Goal: Information Seeking & Learning: Learn about a topic

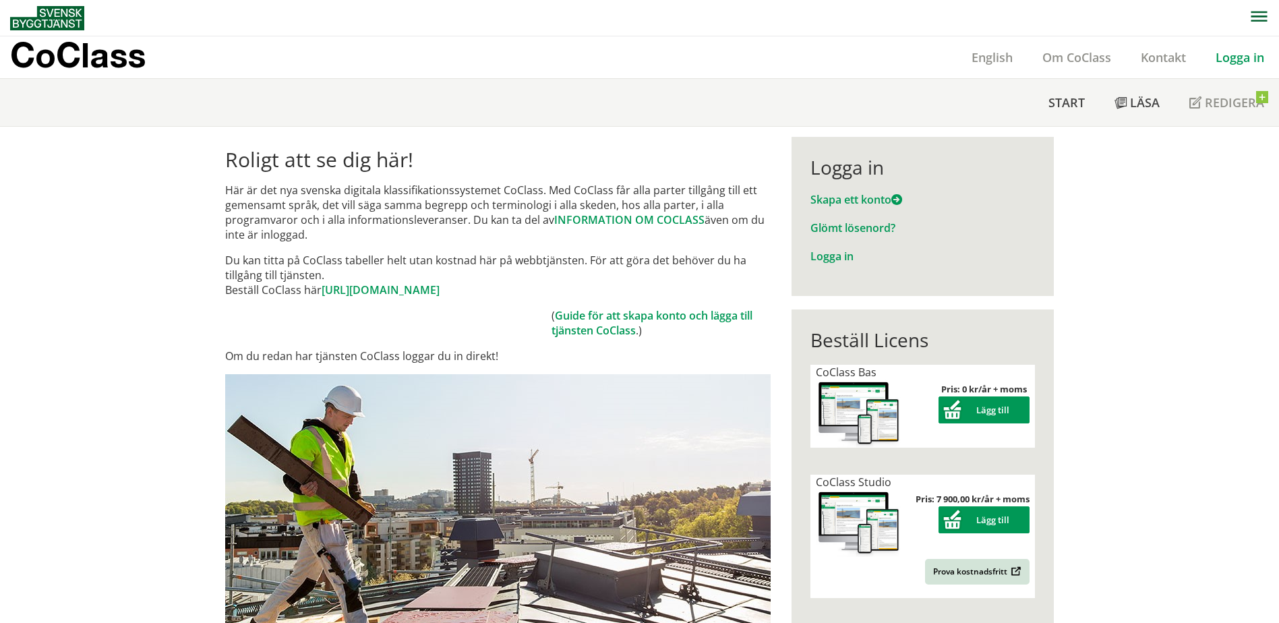
click at [630, 55] on link "Logga in" at bounding box center [1240, 57] width 78 height 16
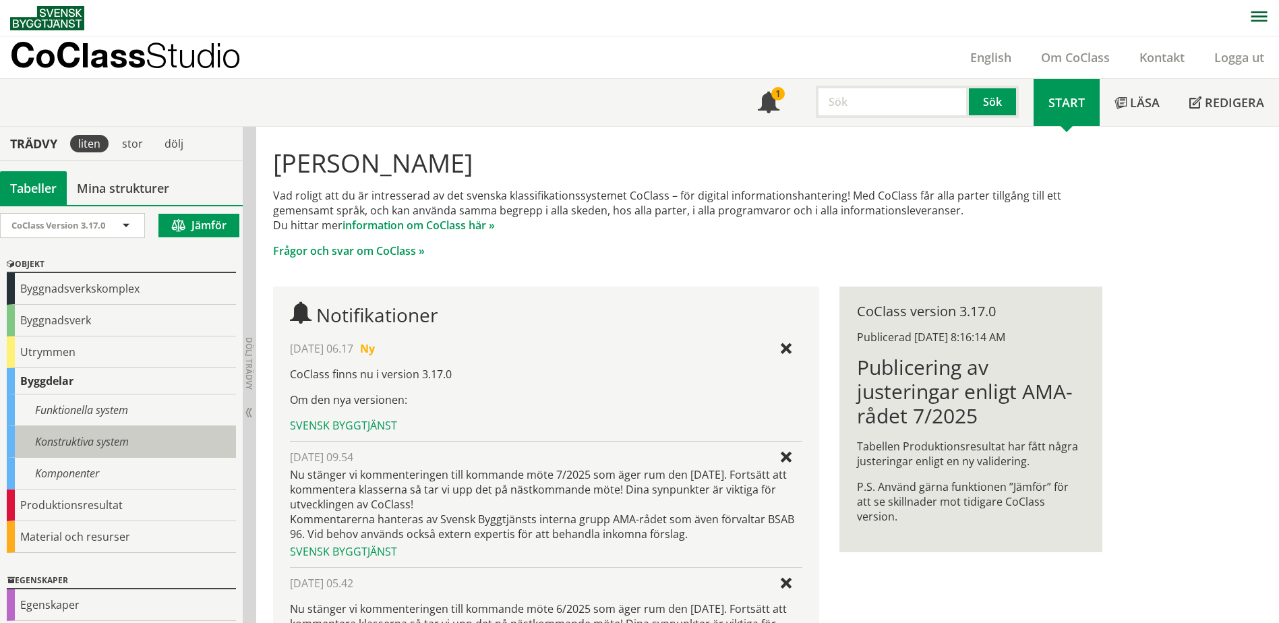
click at [59, 446] on div "Konstruktiva system" at bounding box center [121, 442] width 229 height 32
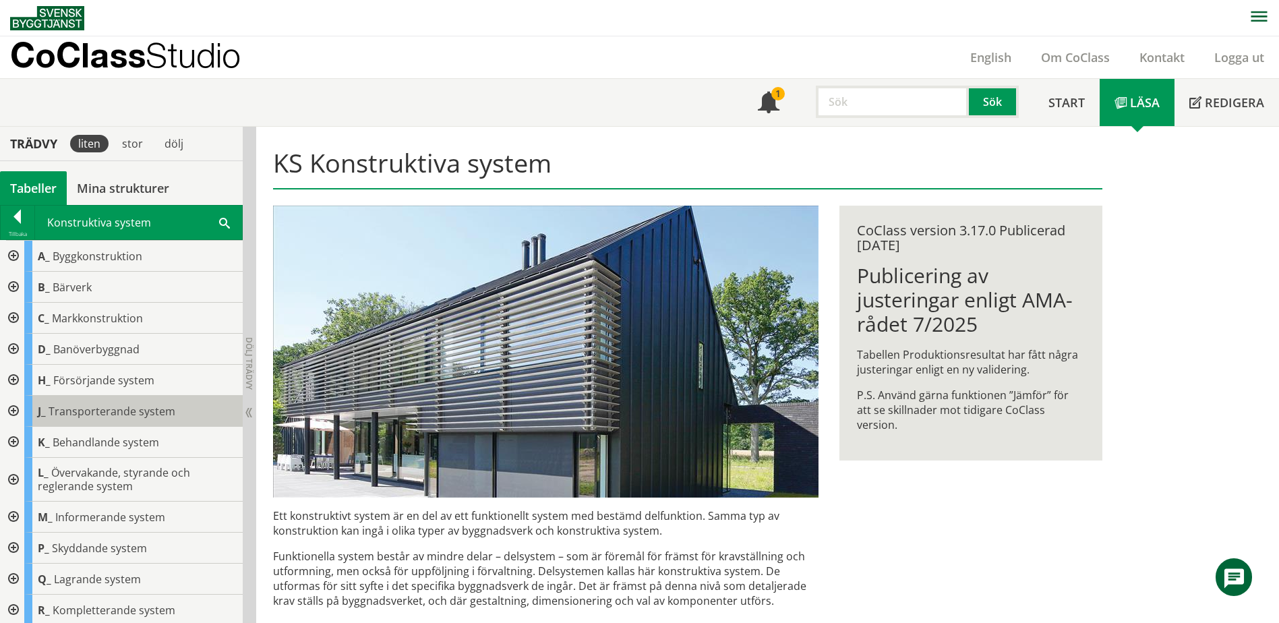
scroll to position [3, 0]
click at [15, 405] on div at bounding box center [12, 408] width 24 height 31
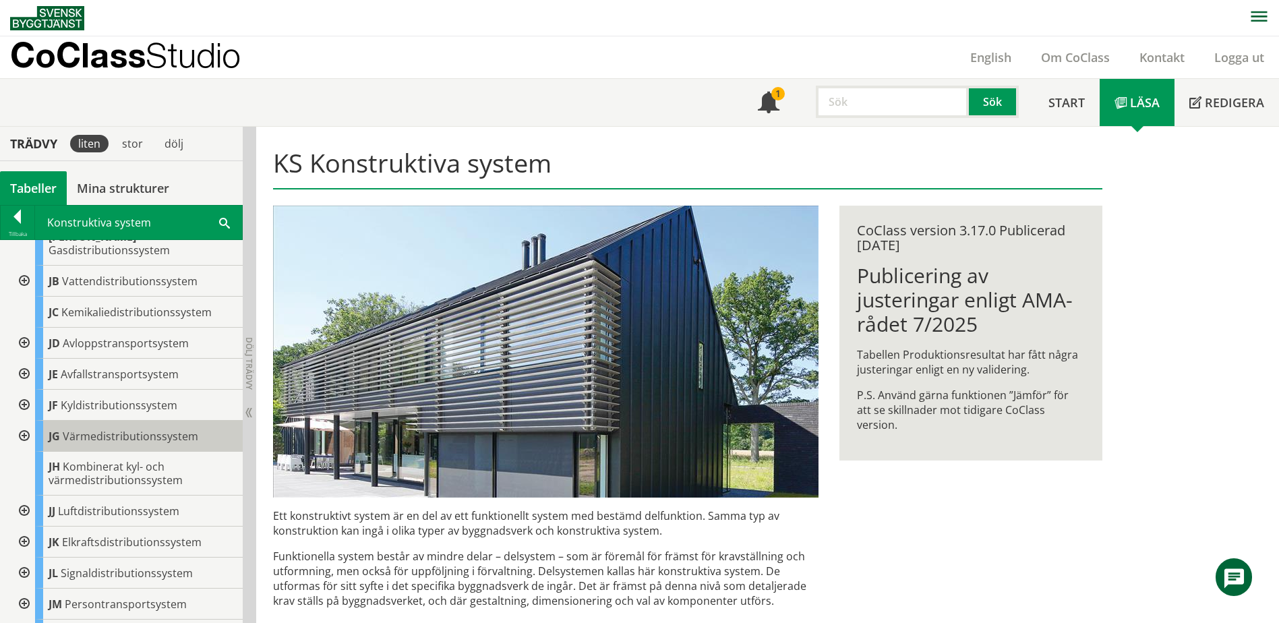
scroll to position [272, 0]
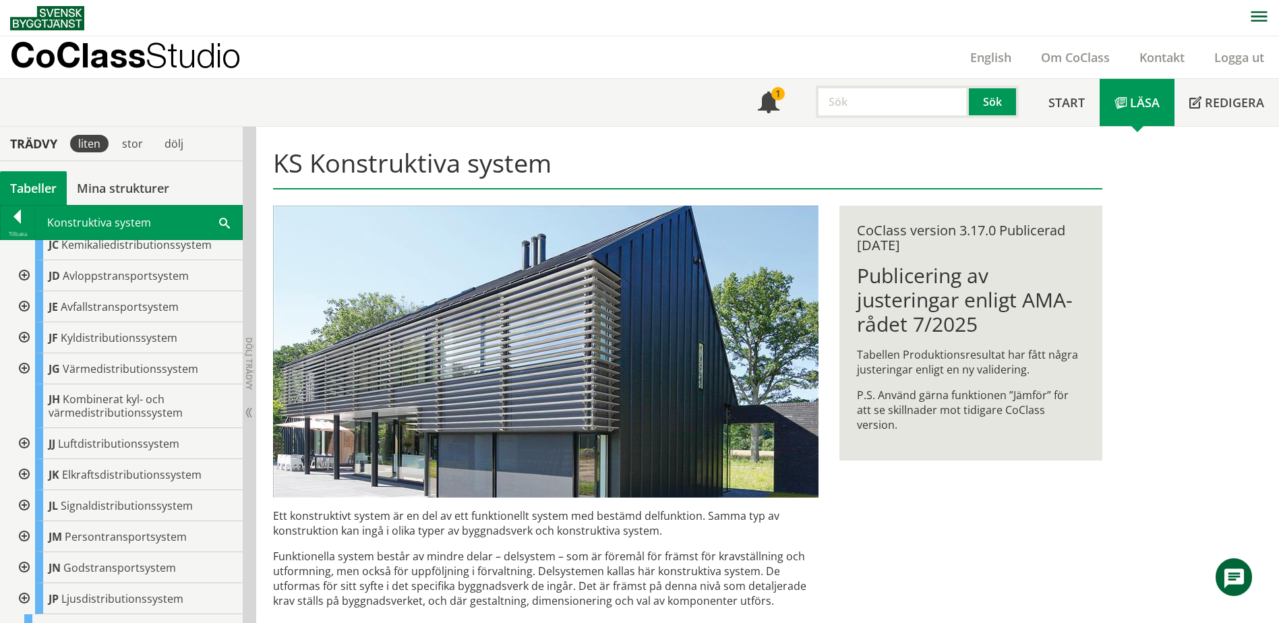
click at [21, 494] on div at bounding box center [23, 505] width 24 height 31
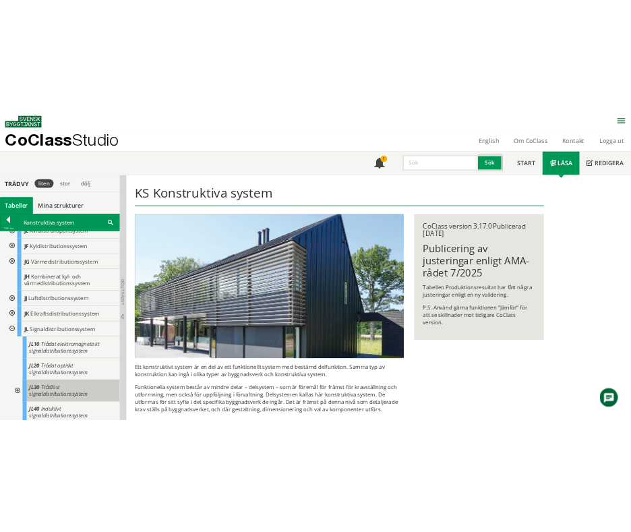
scroll to position [407, 0]
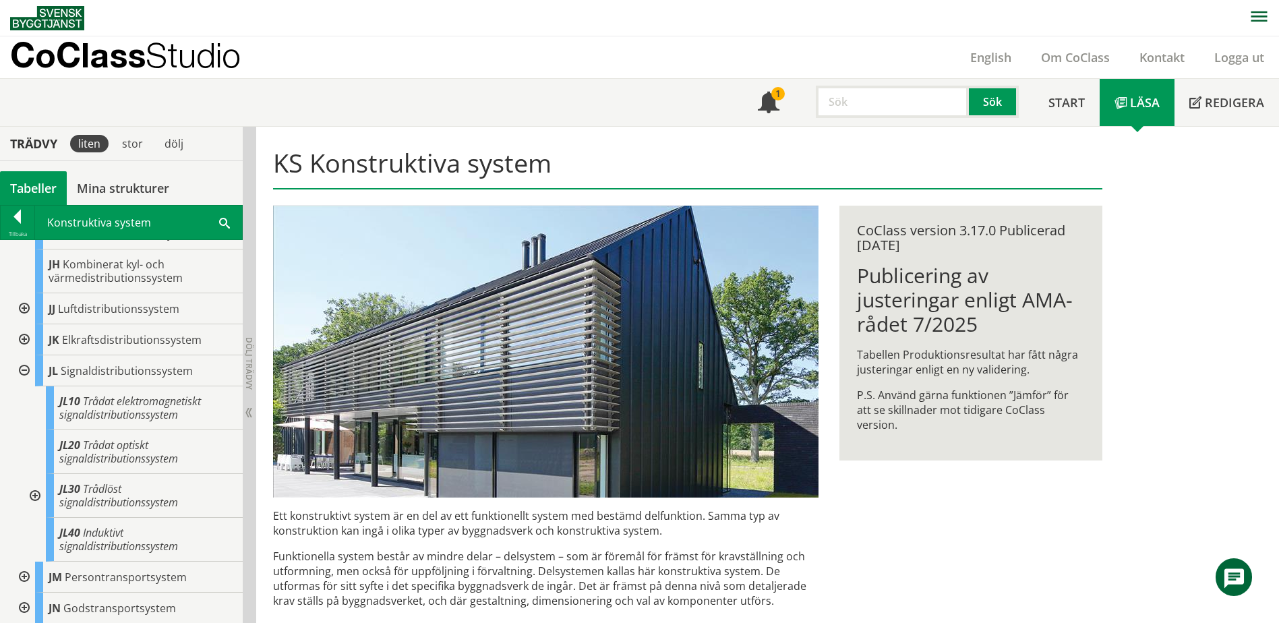
click at [32, 481] on div at bounding box center [34, 496] width 24 height 44
click at [142, 521] on div "JL31 Basstation" at bounding box center [150, 533] width 186 height 31
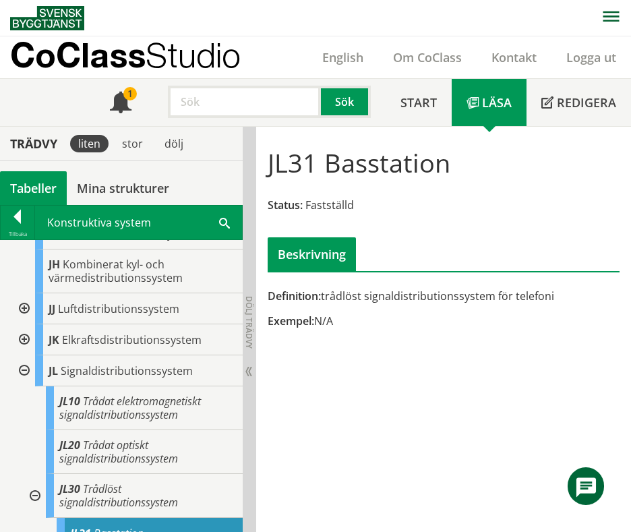
scroll to position [475, 0]
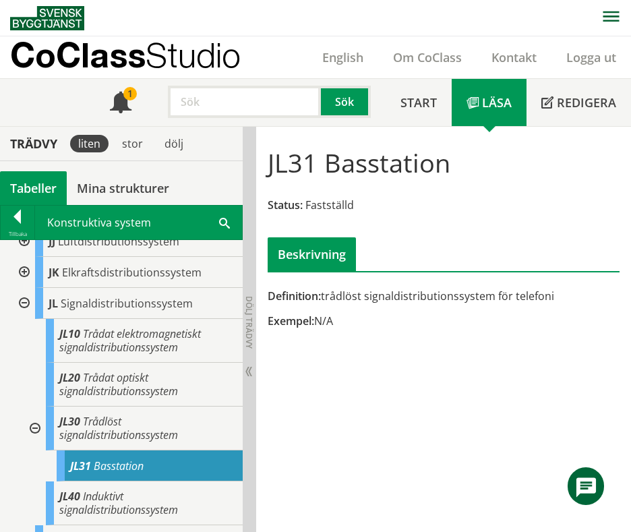
click at [104, 459] on span "Basstation" at bounding box center [119, 466] width 50 height 15
click at [318, 370] on div "JL31 Basstation Status: Fastställd Beskrivning Definition: trådlöst signaldistr…" at bounding box center [443, 330] width 375 height 406
click at [142, 459] on span "Basstation" at bounding box center [119, 466] width 50 height 15
click at [120, 419] on span "Trådlöst signaldistributionssystem" at bounding box center [118, 428] width 119 height 28
click at [122, 418] on span "Trådlöst signaldistributionssystem" at bounding box center [118, 428] width 119 height 28
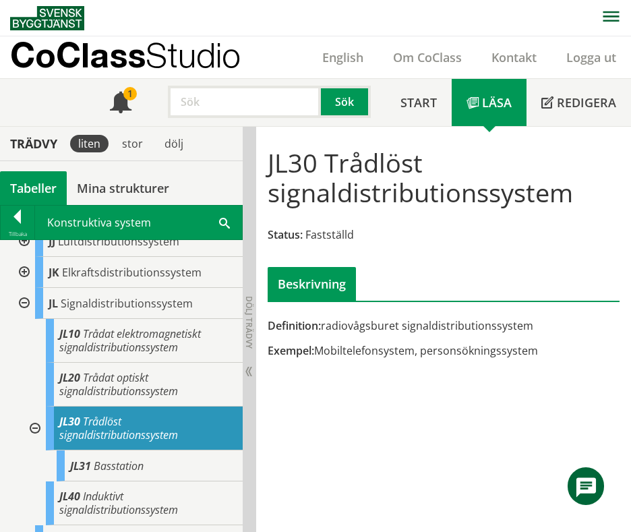
click at [145, 458] on div "JL31 Basstation" at bounding box center [150, 465] width 186 height 31
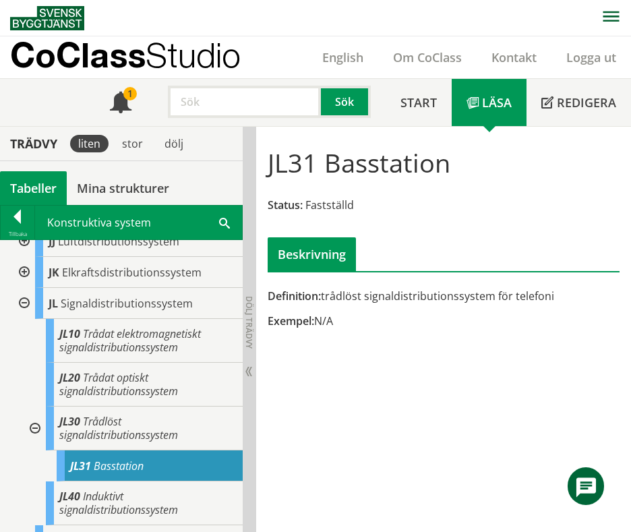
click at [149, 419] on span "Trådlöst signaldistributionssystem" at bounding box center [118, 428] width 119 height 28
click at [129, 420] on span "Trådlöst signaldistributionssystem" at bounding box center [118, 428] width 119 height 28
click at [112, 420] on span "Trådlöst signaldistributionssystem" at bounding box center [118, 428] width 119 height 28
click at [90, 414] on span "Trådlöst signaldistributionssystem" at bounding box center [118, 428] width 119 height 28
click at [109, 459] on span "Basstation" at bounding box center [119, 466] width 50 height 15
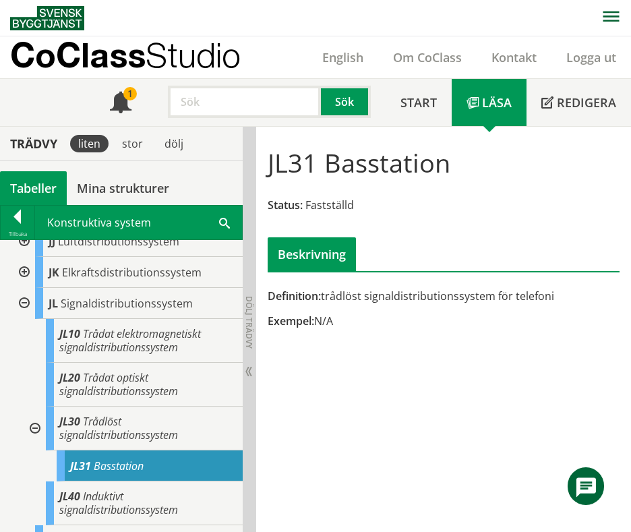
click at [117, 415] on span "Trådlöst signaldistributionssystem" at bounding box center [118, 428] width 119 height 28
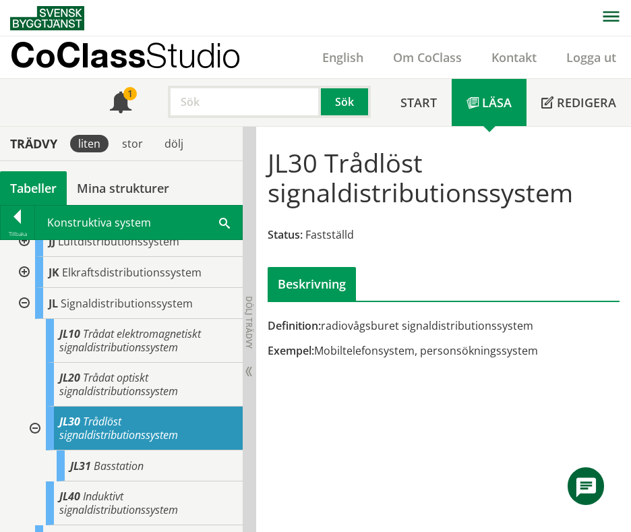
click at [113, 459] on span "Basstation" at bounding box center [119, 466] width 50 height 15
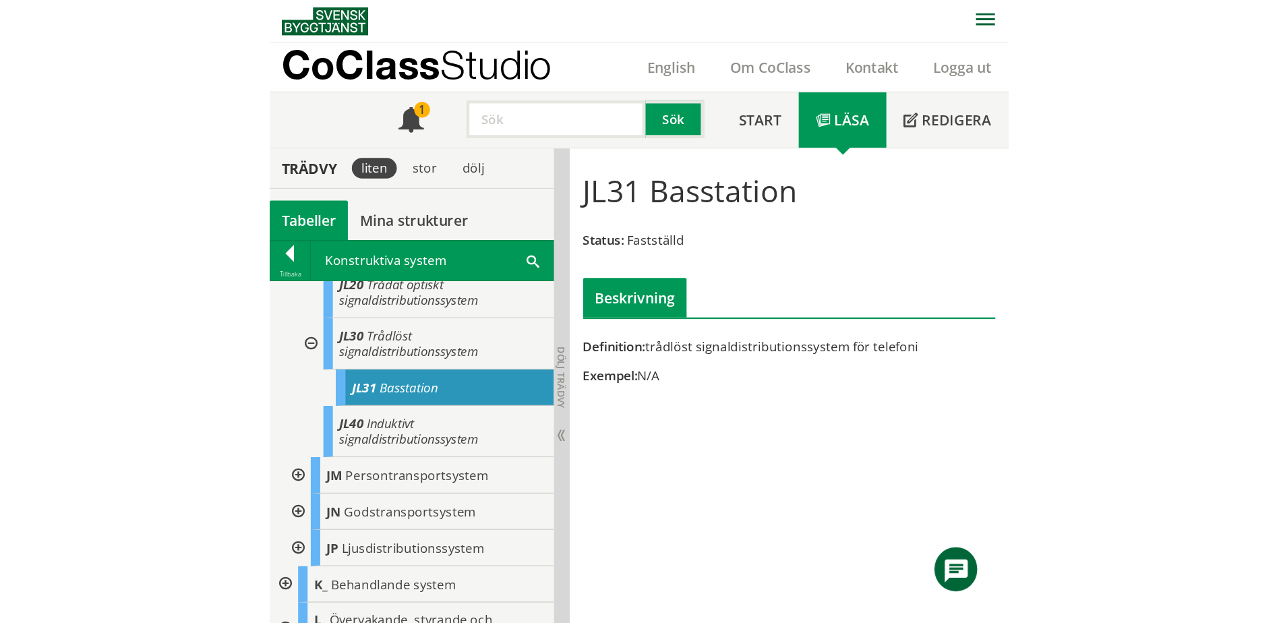
scroll to position [744, 0]
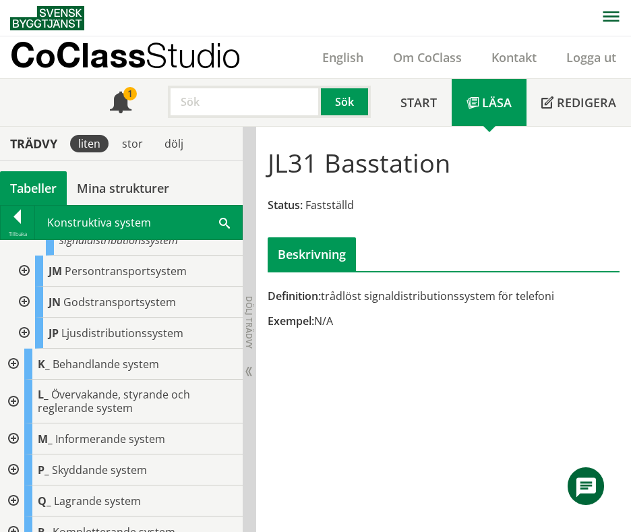
click at [18, 349] on div at bounding box center [12, 364] width 24 height 31
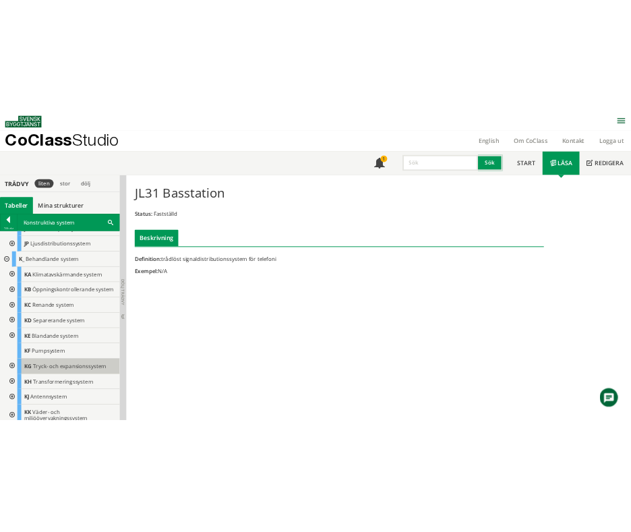
scroll to position [879, 0]
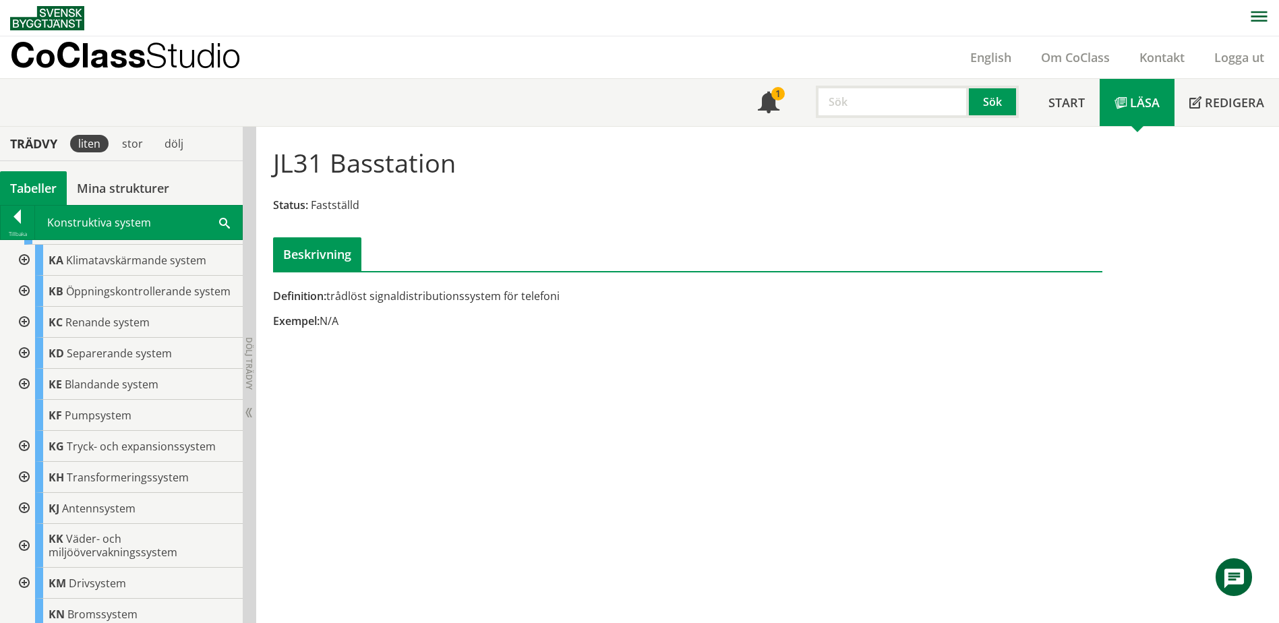
click at [22, 505] on div at bounding box center [23, 508] width 24 height 31
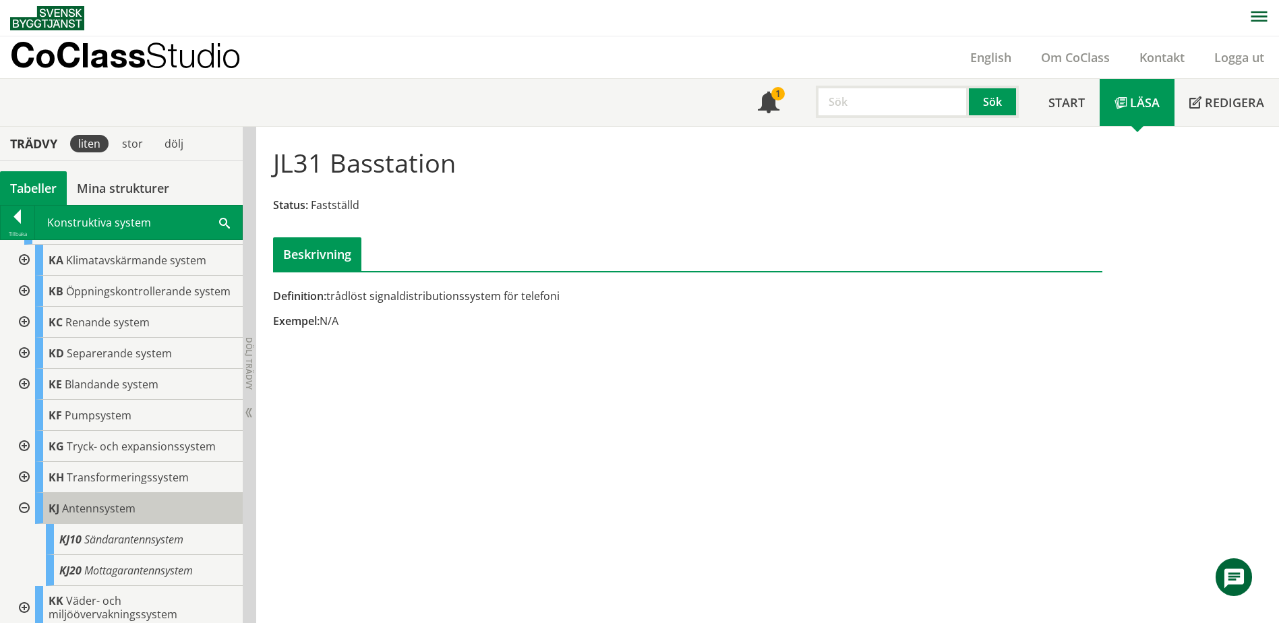
click at [124, 505] on span "Antennsystem" at bounding box center [99, 508] width 74 height 15
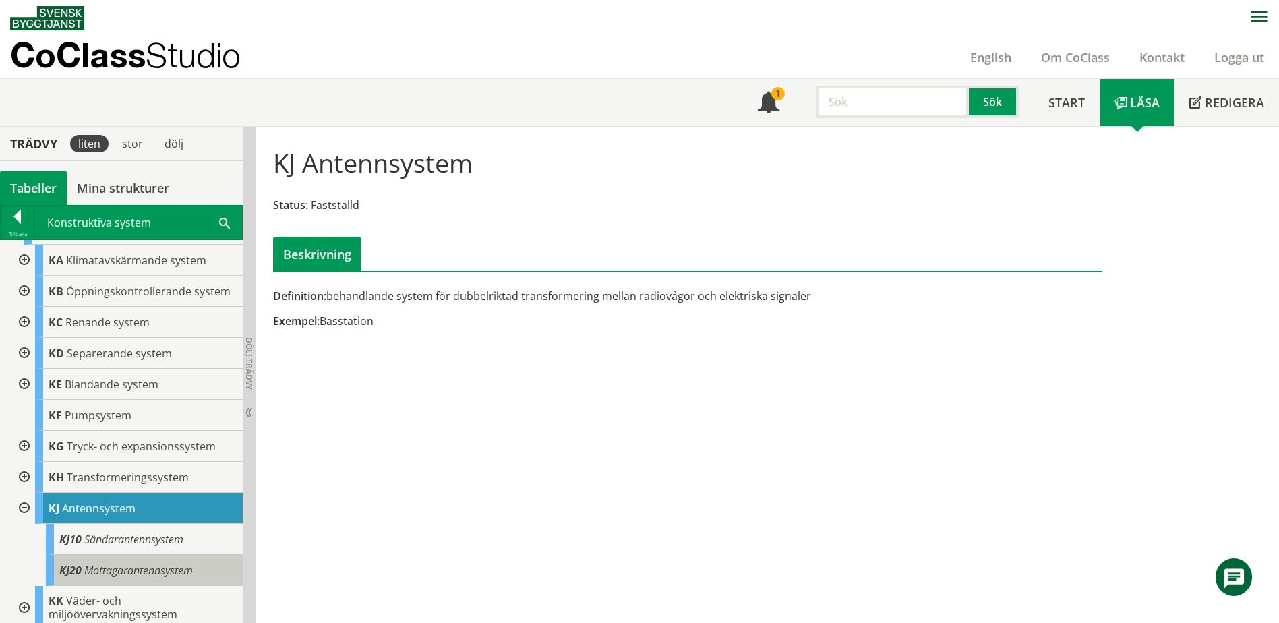
click at [135, 573] on span "Mottagarantennsystem" at bounding box center [138, 570] width 109 height 15
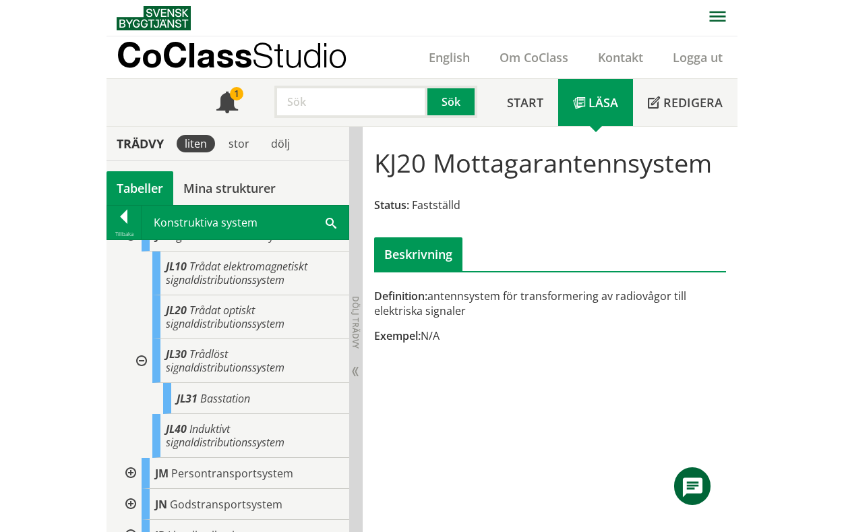
scroll to position [475, 0]
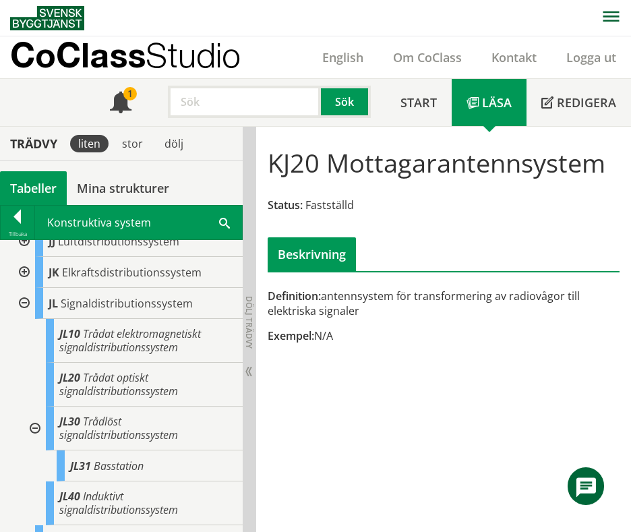
click at [36, 345] on div "JL10 Trådat elektromagnetiskt signaldistributionssystem" at bounding box center [132, 341] width 221 height 44
click at [36, 413] on div at bounding box center [34, 429] width 24 height 44
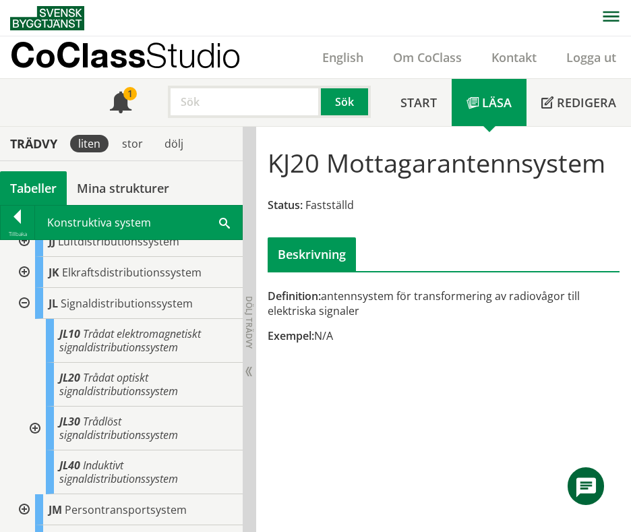
click at [76, 458] on span "JL40" at bounding box center [69, 465] width 21 height 15
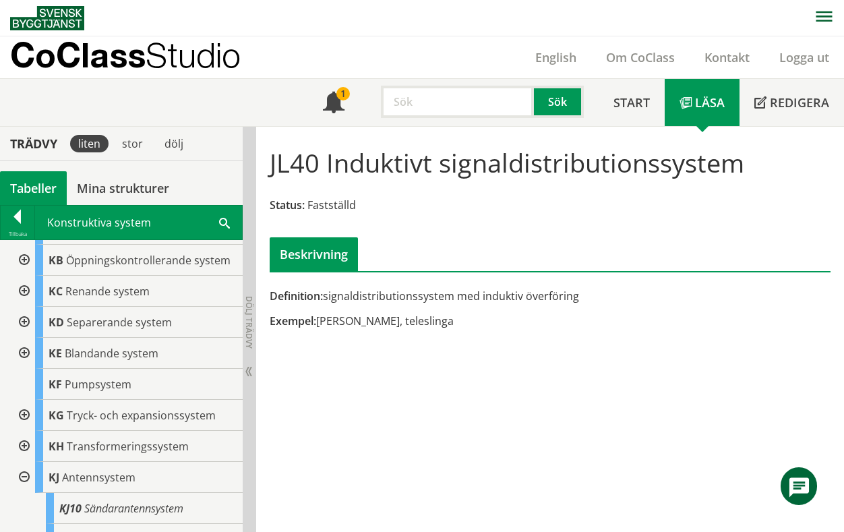
scroll to position [1014, 0]
